Goal: Find contact information: Find contact information

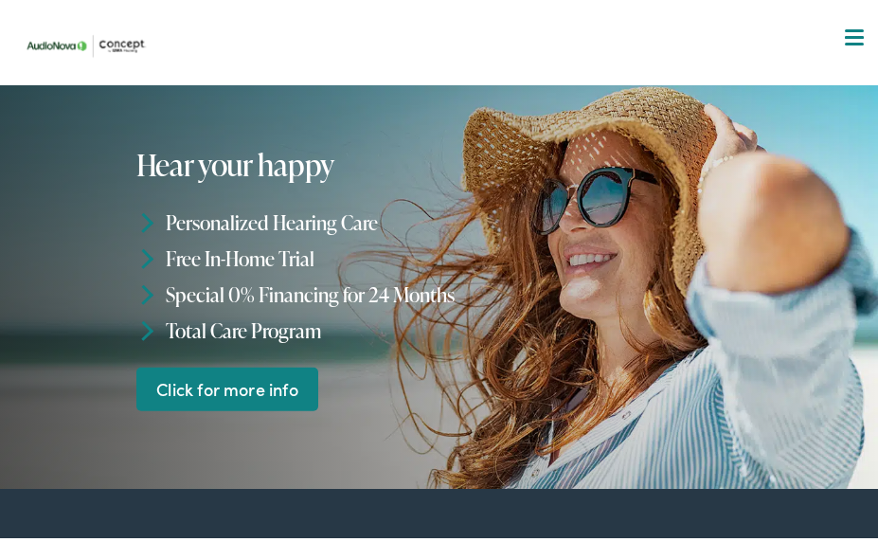
click at [845, 43] on div at bounding box center [854, 34] width 19 height 19
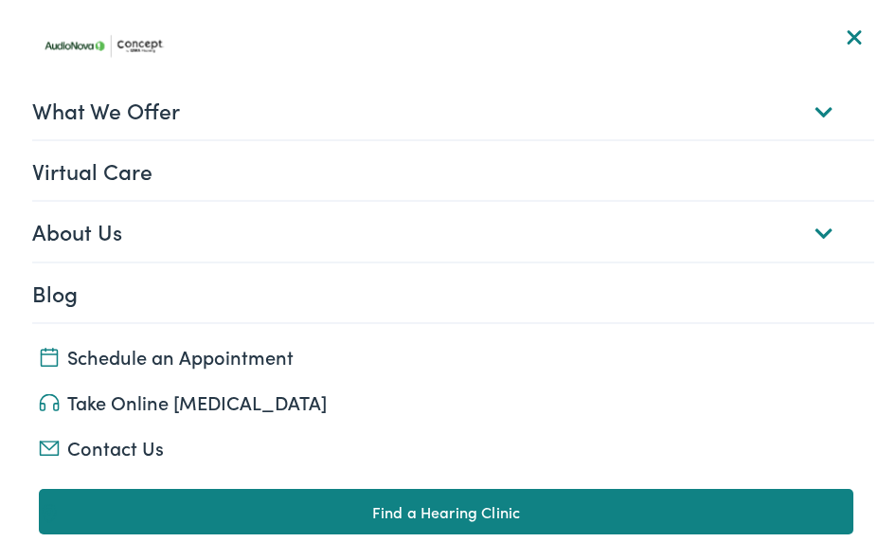
click at [819, 225] on link "About Us" at bounding box center [453, 226] width 842 height 59
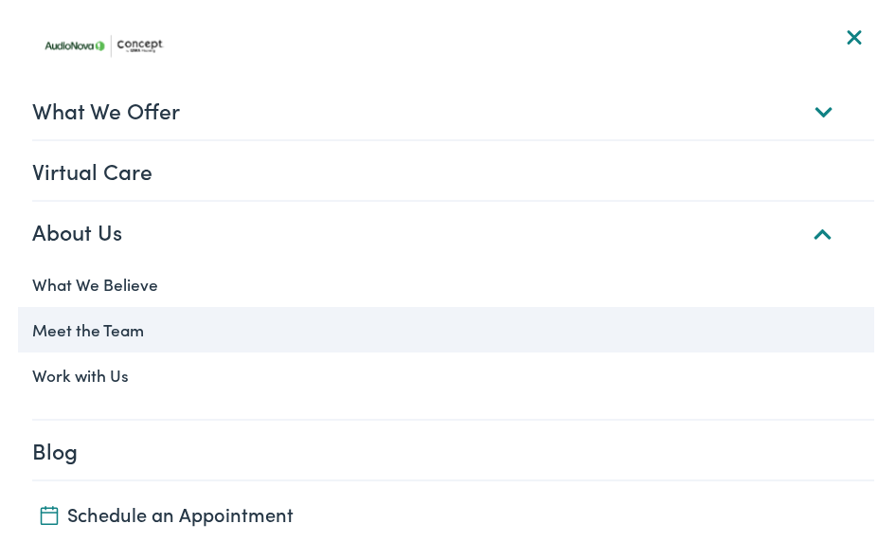
click at [152, 324] on link "Meet the Team" at bounding box center [446, 324] width 856 height 45
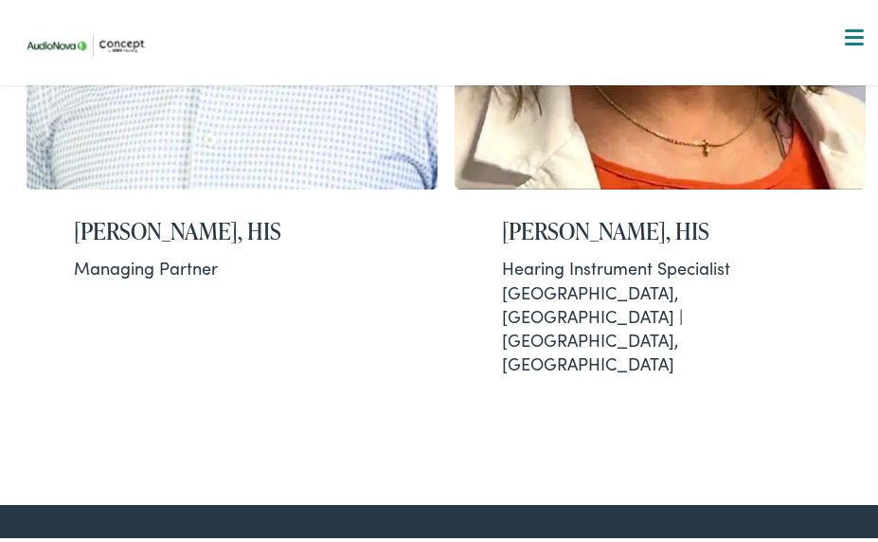
scroll to position [4072, 0]
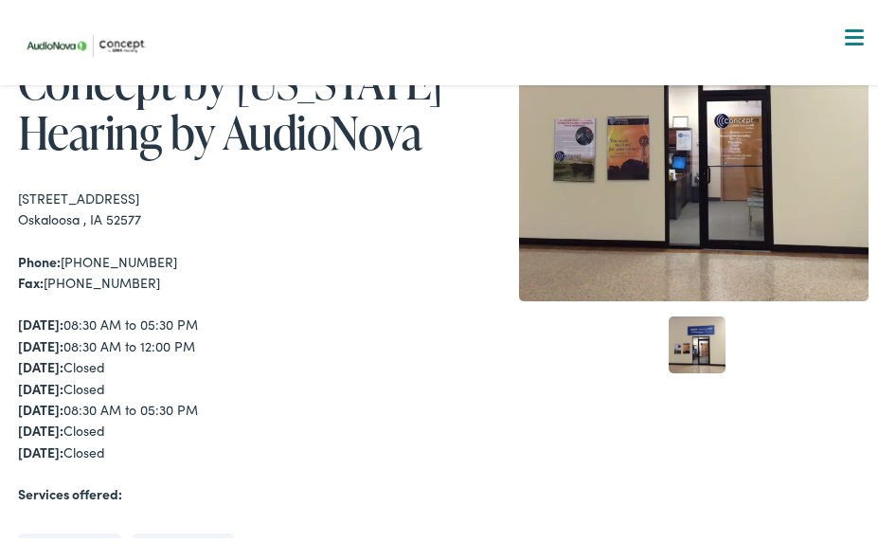
scroll to position [189, 0]
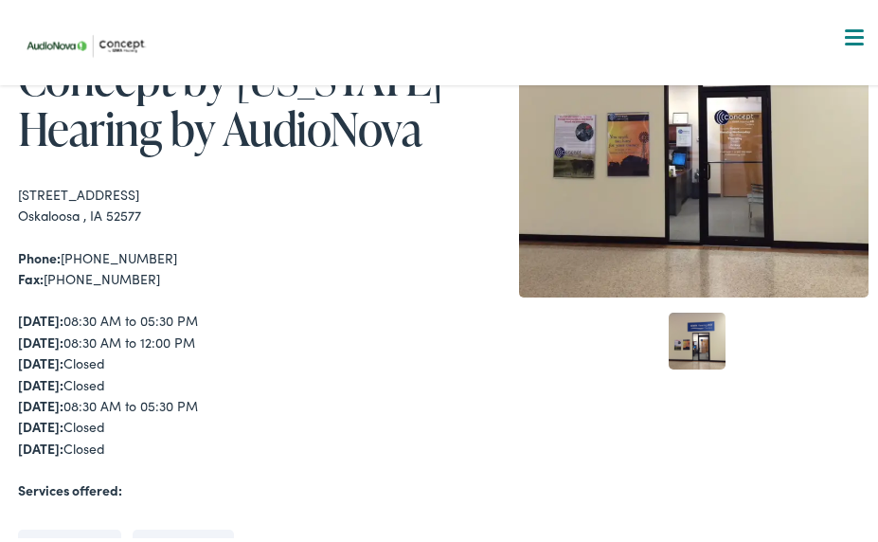
click at [138, 243] on link "641-673-0911" at bounding box center [127, 252] width 133 height 19
click at [115, 243] on link "641-673-0911" at bounding box center [127, 252] width 133 height 19
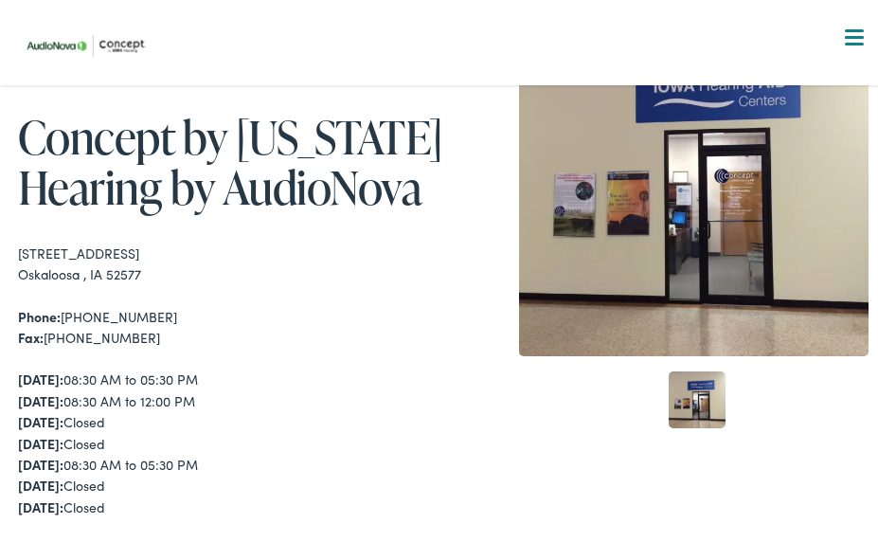
scroll to position [0, 0]
